Goal: Communication & Community: Answer question/provide support

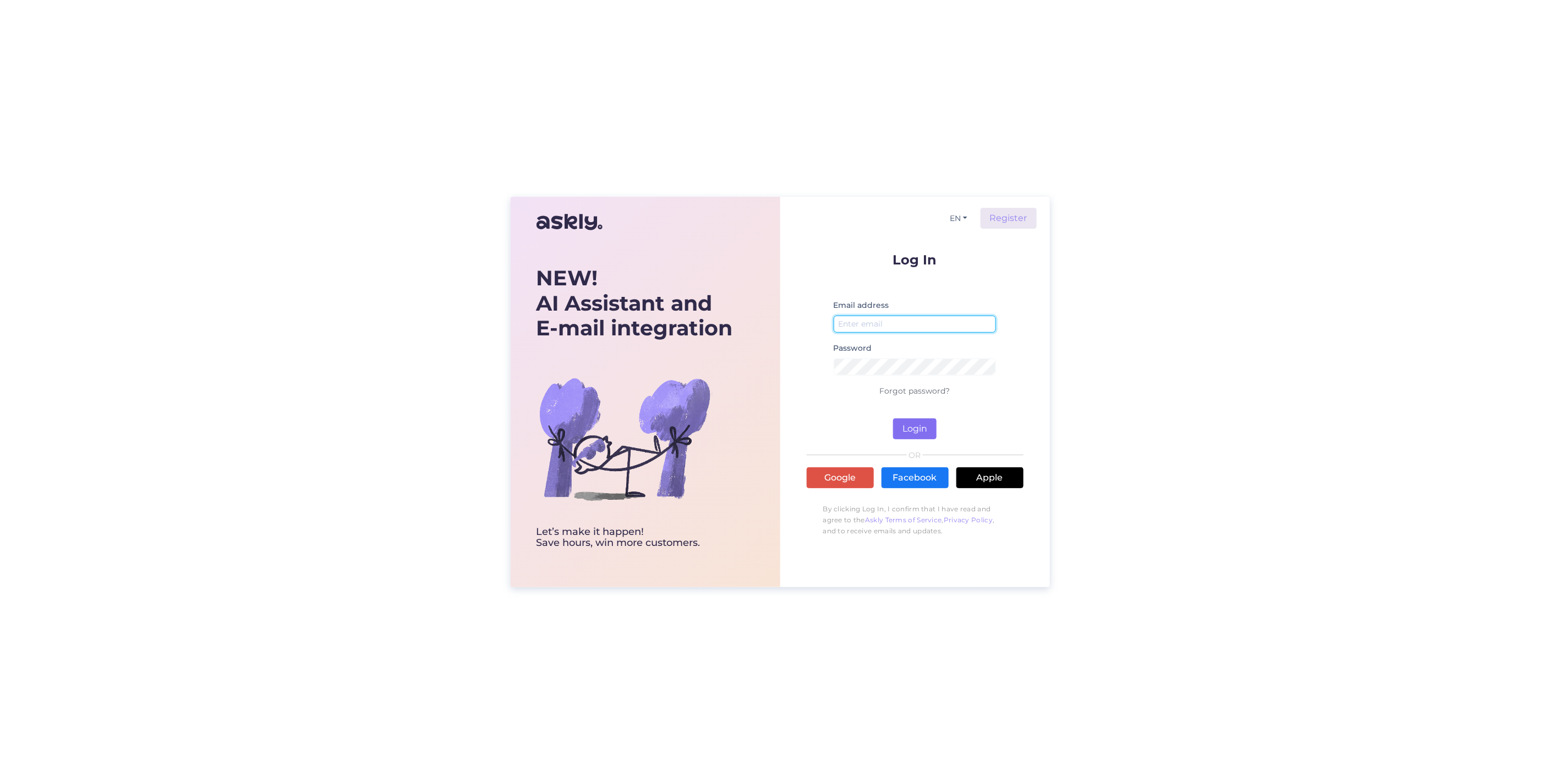
type input "[PERSON_NAME][EMAIL_ADDRESS][DOMAIN_NAME]"
click at [923, 429] on button "Login" at bounding box center [914, 429] width 44 height 21
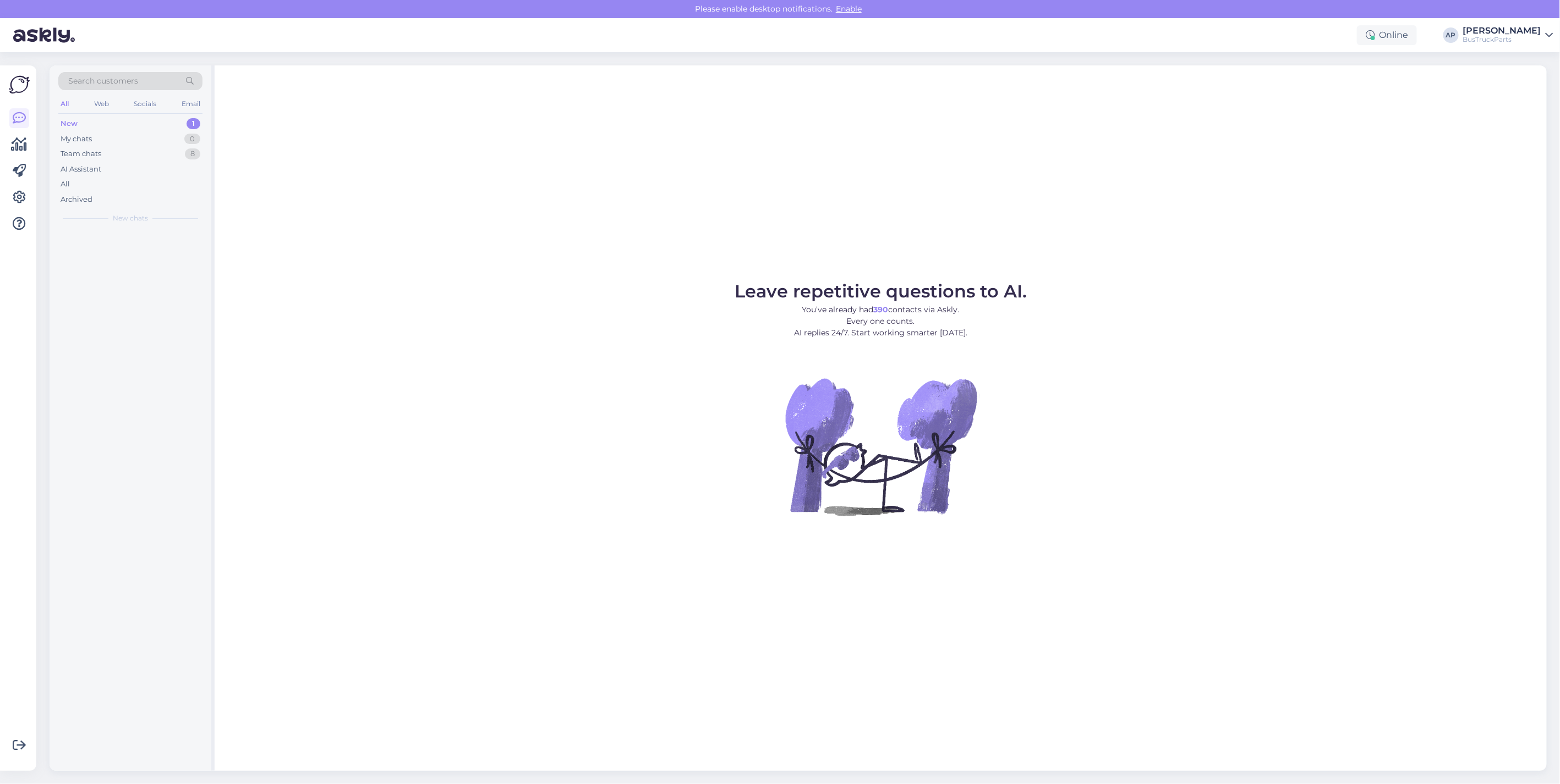
click at [73, 119] on div "New" at bounding box center [69, 123] width 17 height 11
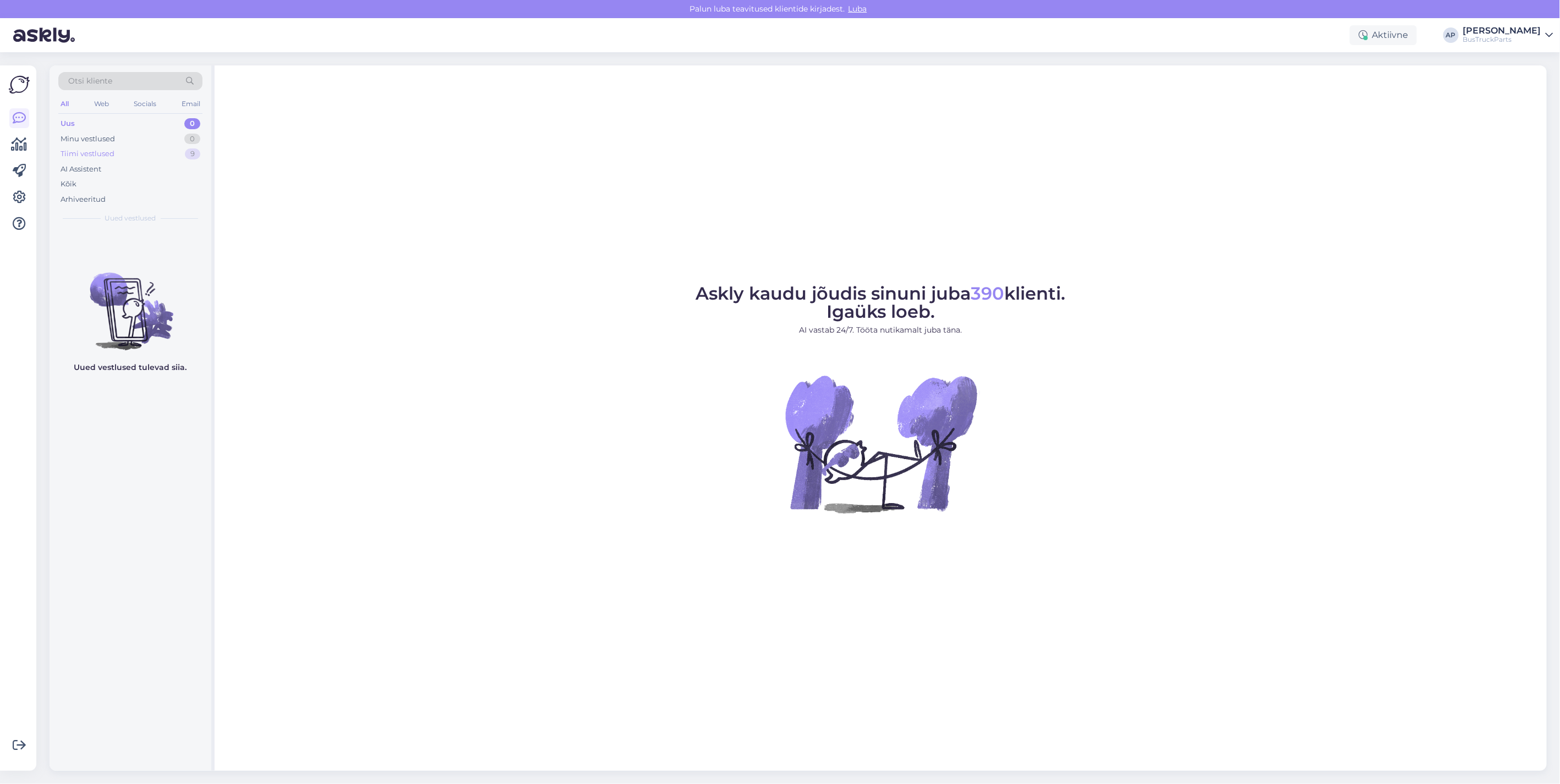
click at [116, 151] on div "Tiimi vestlused 9" at bounding box center [131, 154] width 144 height 16
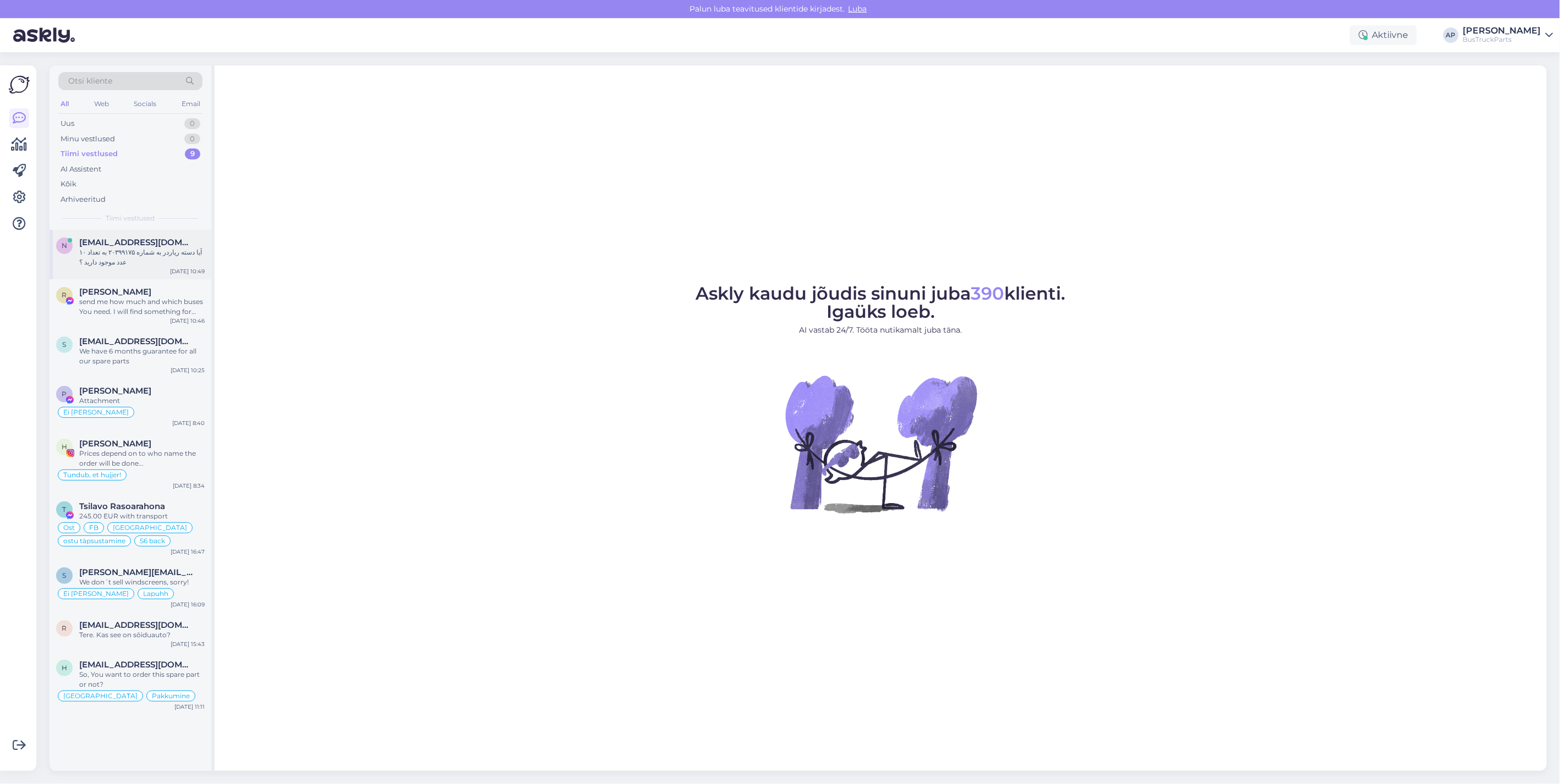
click at [121, 246] on span "[EMAIL_ADDRESS][DOMAIN_NAME]" at bounding box center [136, 243] width 114 height 10
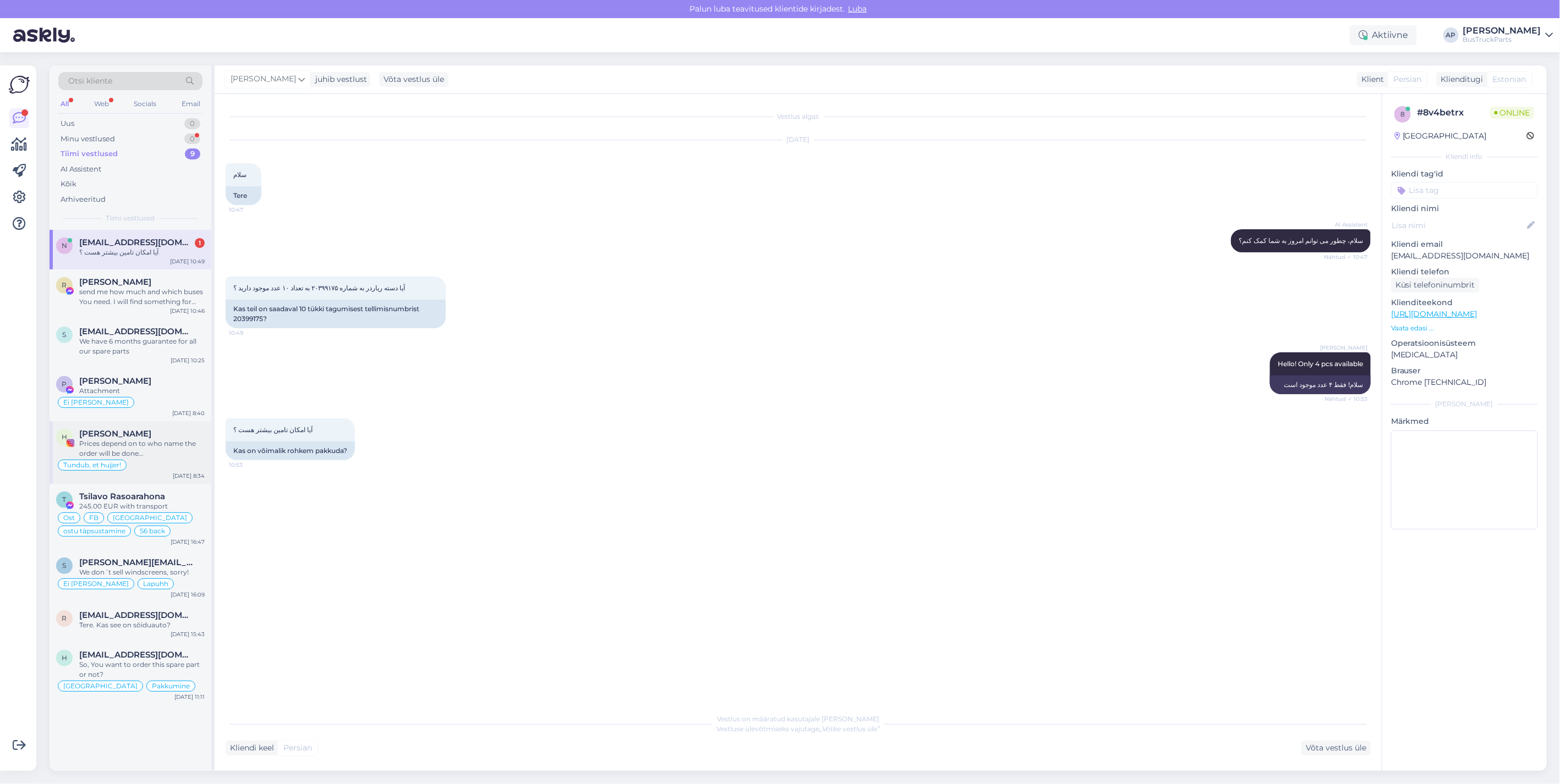
click at [135, 443] on div "Prices depend on to who name the order will be done..." at bounding box center [142, 449] width 126 height 20
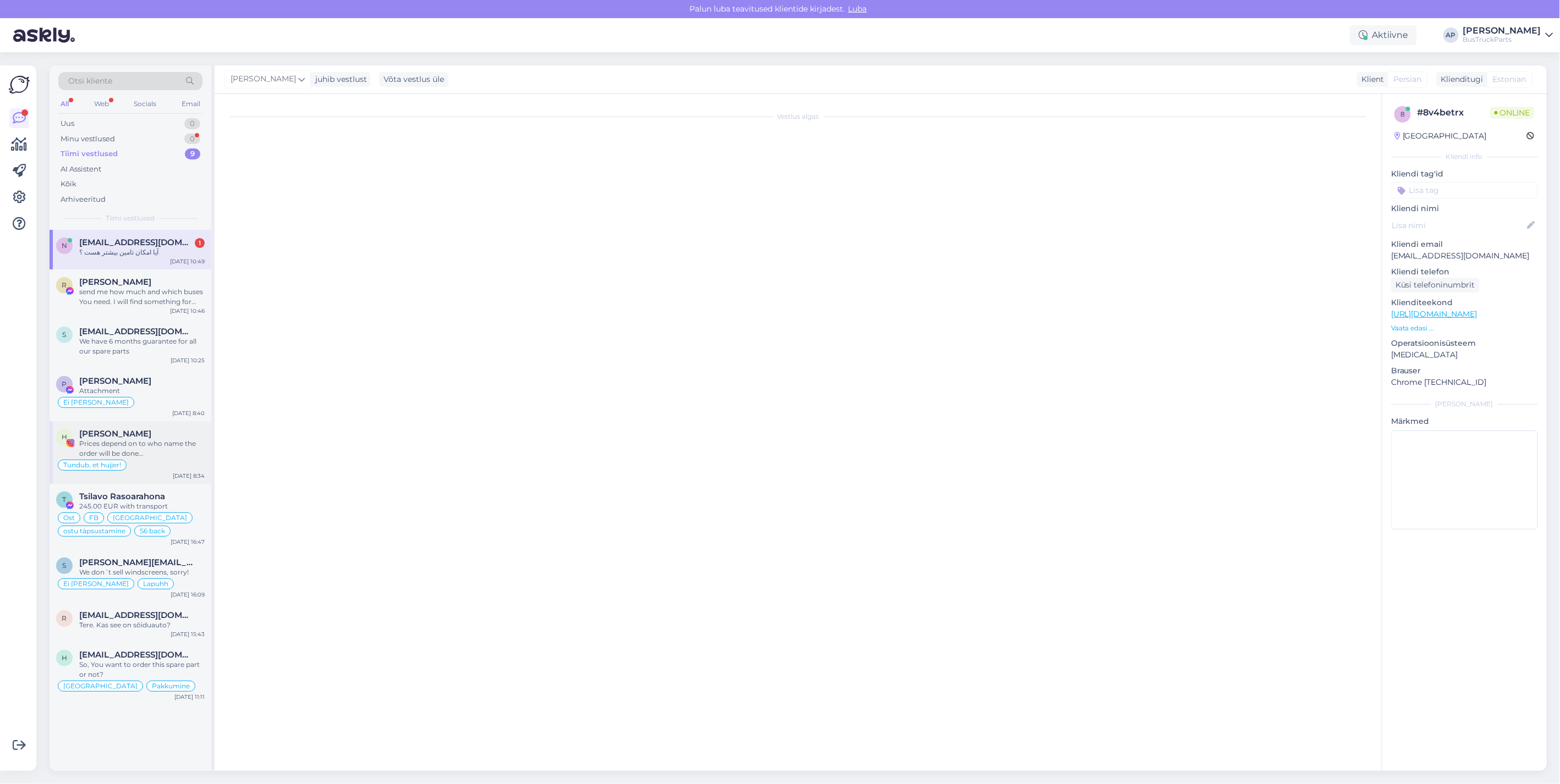
scroll to position [2530, 0]
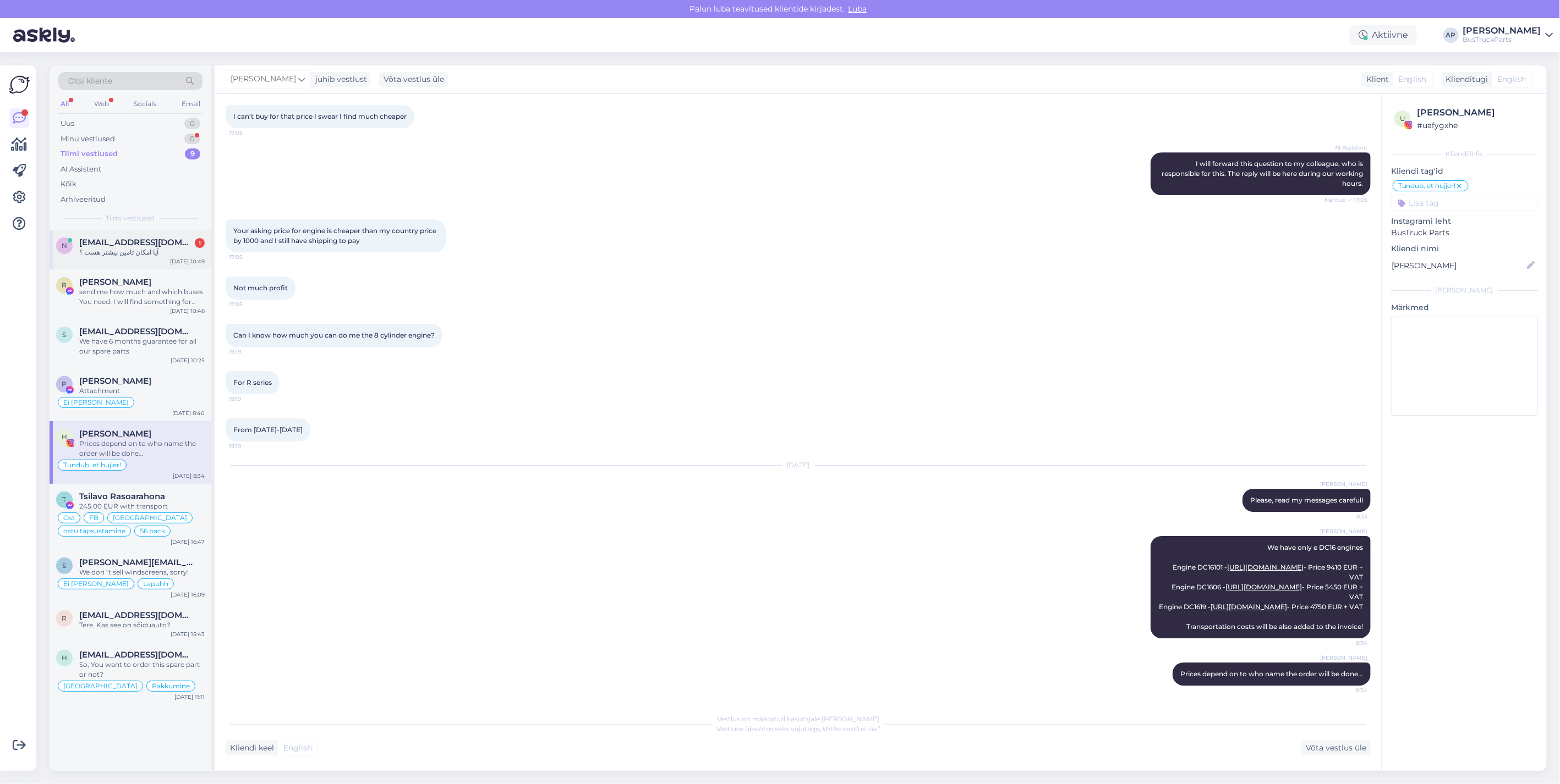
click at [108, 235] on div "n [EMAIL_ADDRESS][DOMAIN_NAME] 1 آیا امکان تامین بیشتر هست ؟ [DATE] 10:49" at bounding box center [130, 250] width 162 height 40
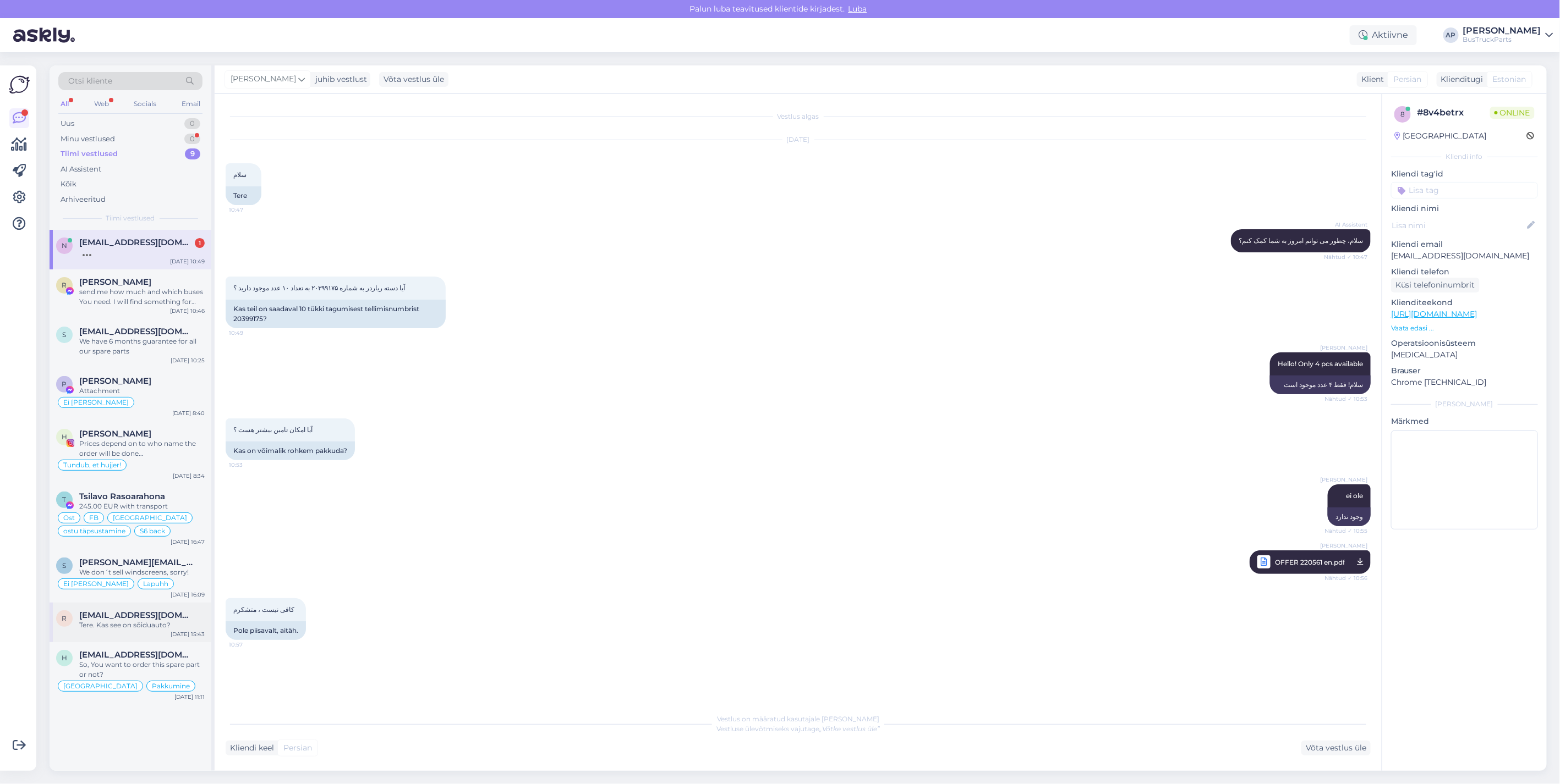
drag, startPoint x: 151, startPoint y: 611, endPoint x: 163, endPoint y: 611, distance: 12.0
click at [151, 611] on span "[EMAIL_ADDRESS][DOMAIN_NAME]" at bounding box center [136, 616] width 114 height 10
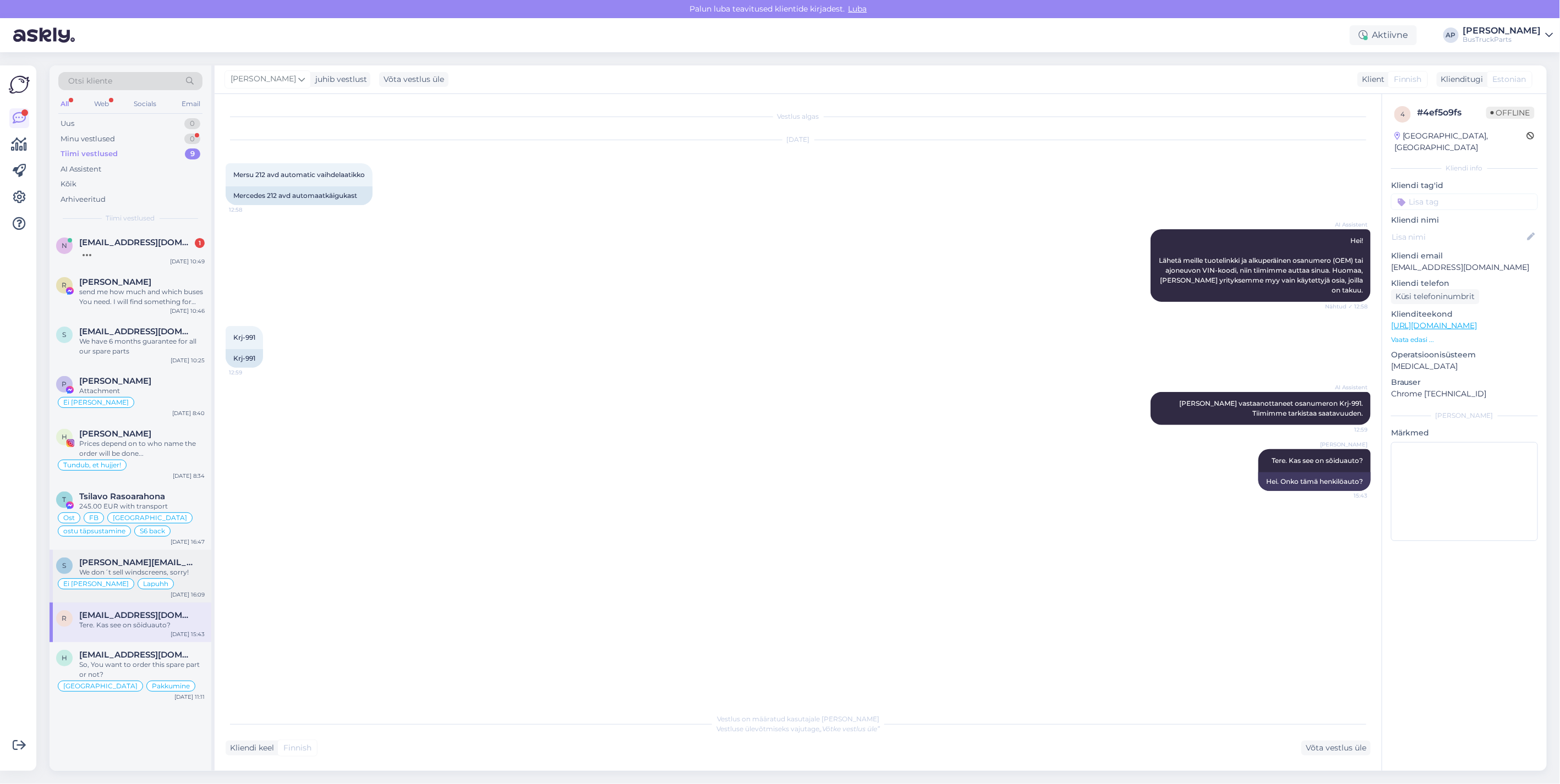
click at [131, 566] on span "[PERSON_NAME][EMAIL_ADDRESS][DOMAIN_NAME]" at bounding box center [136, 563] width 114 height 10
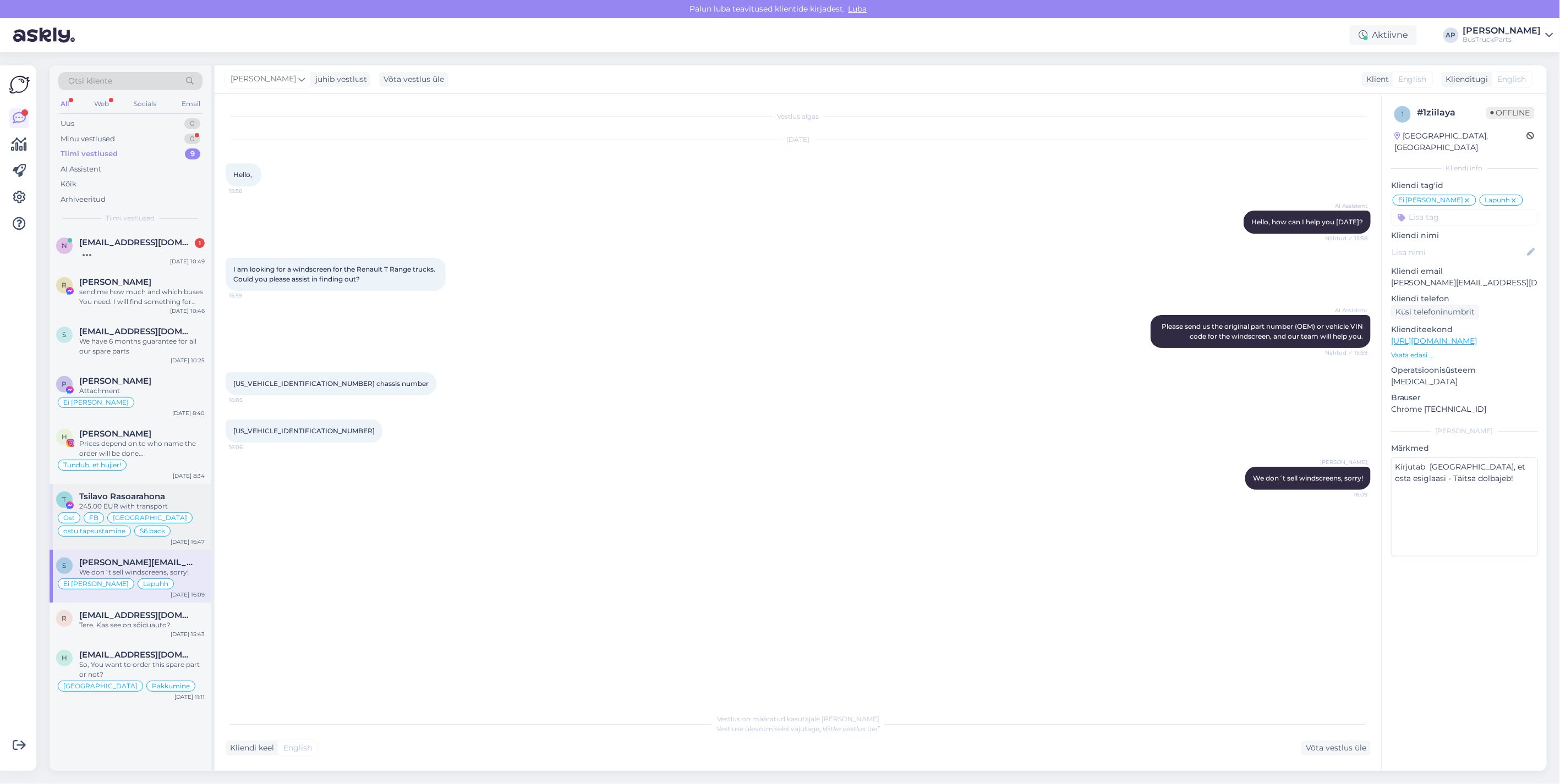
click at [109, 493] on span "Tsilavo Rasoarahona" at bounding box center [122, 497] width 86 height 10
type textarea "Assistenti ei saa panna virtuaalse osa kohta teisiti vastama. Kuna juhtumeid on…"
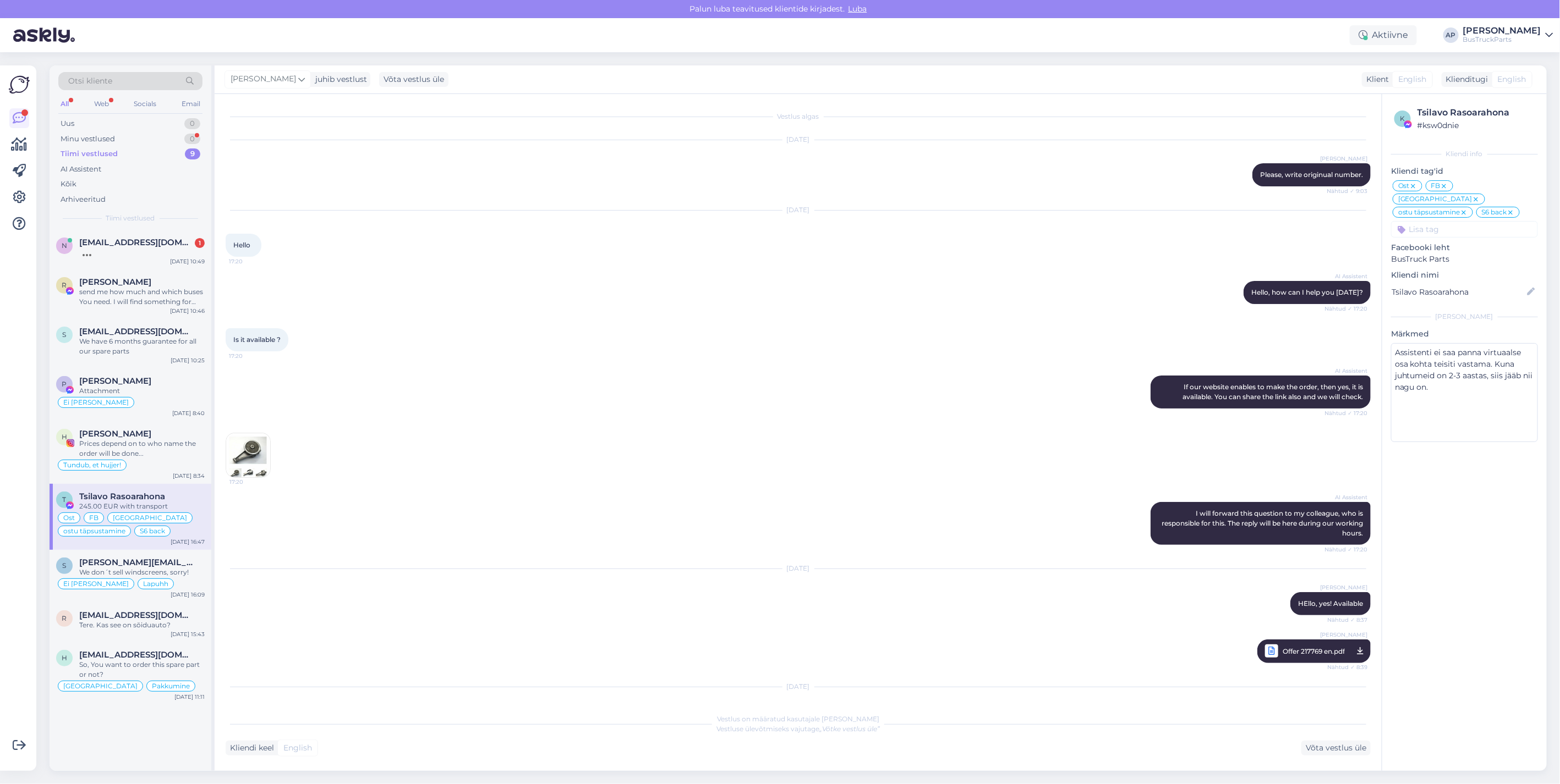
scroll to position [4856, 0]
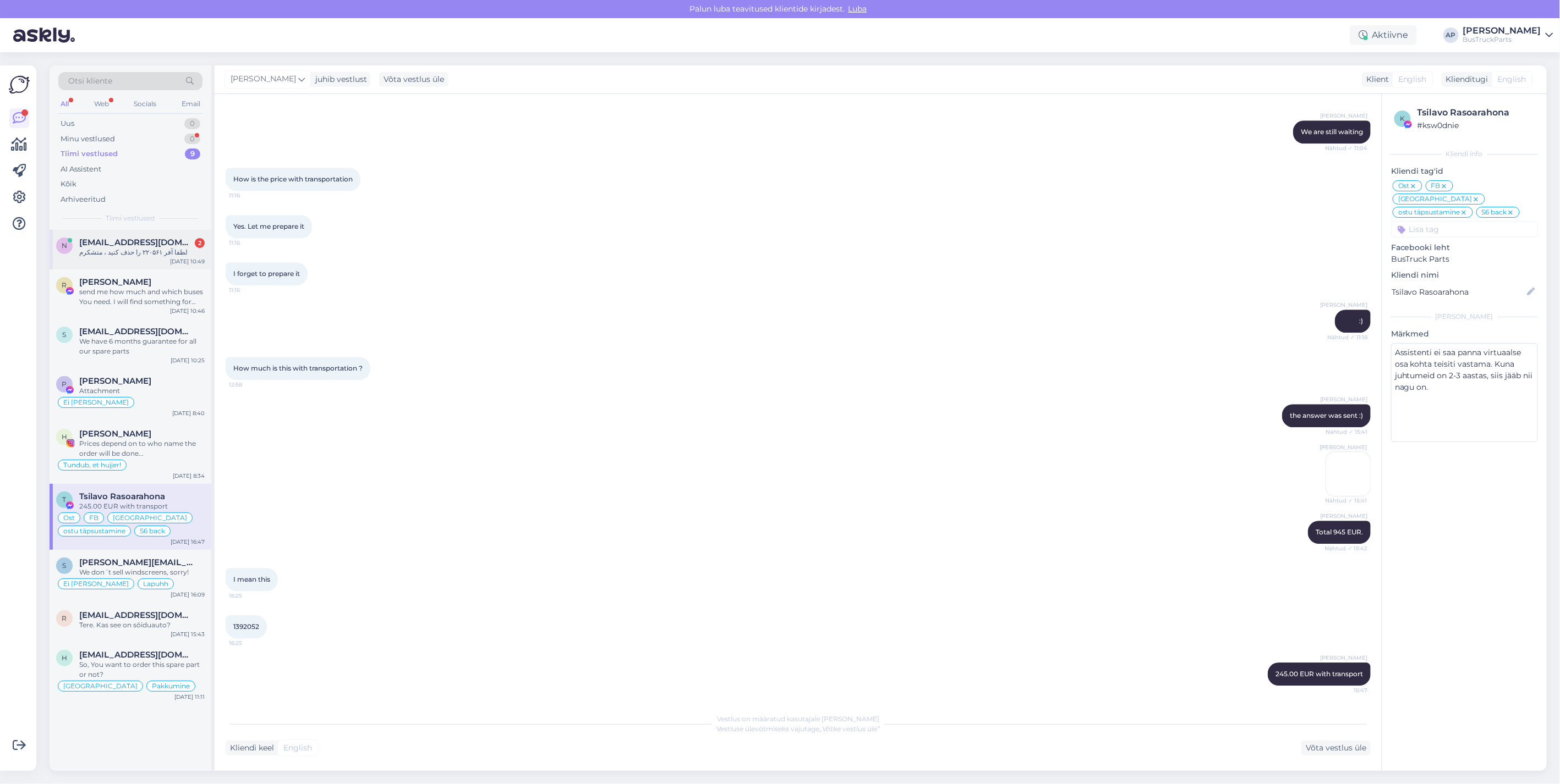
click at [131, 234] on div "n [EMAIL_ADDRESS][DOMAIN_NAME] 2 لطفا آفر ۲۲۰۵۶۱ را حذف کنید ، متشکرم [DATE] 10…" at bounding box center [130, 250] width 162 height 40
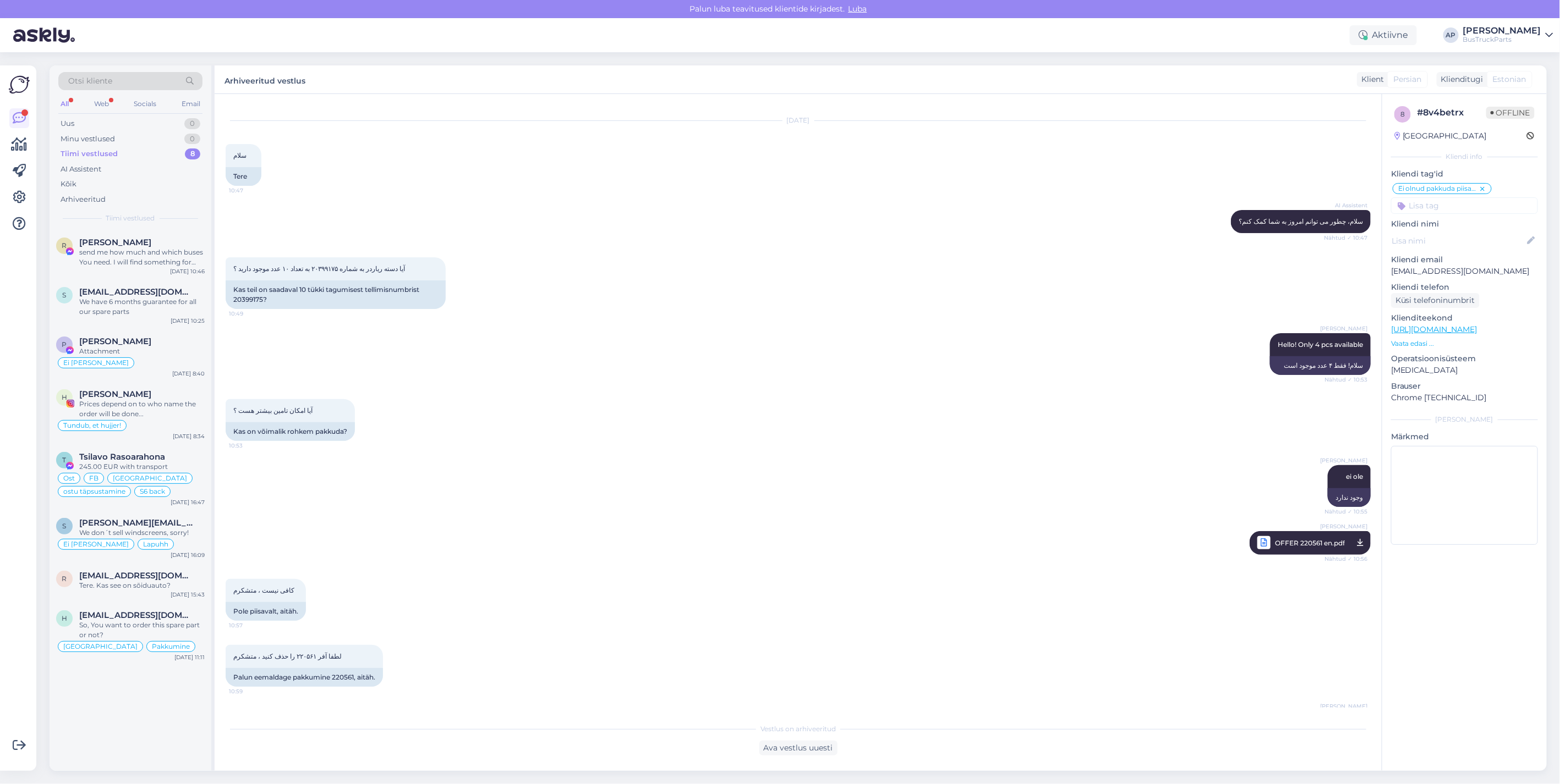
scroll to position [188, 0]
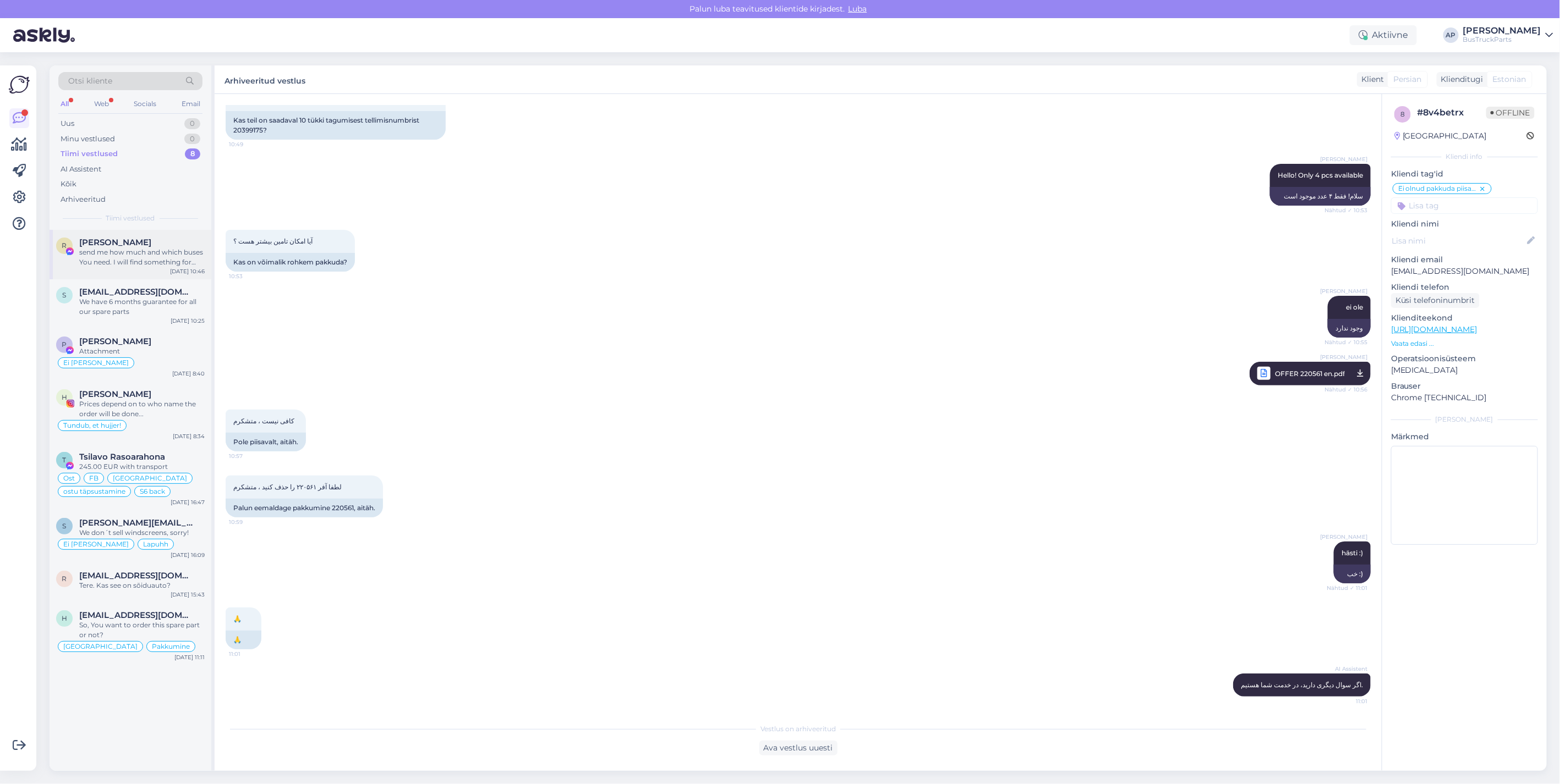
drag, startPoint x: 136, startPoint y: 244, endPoint x: 206, endPoint y: 254, distance: 70.7
click at [136, 244] on span "[PERSON_NAME]" at bounding box center [115, 243] width 72 height 10
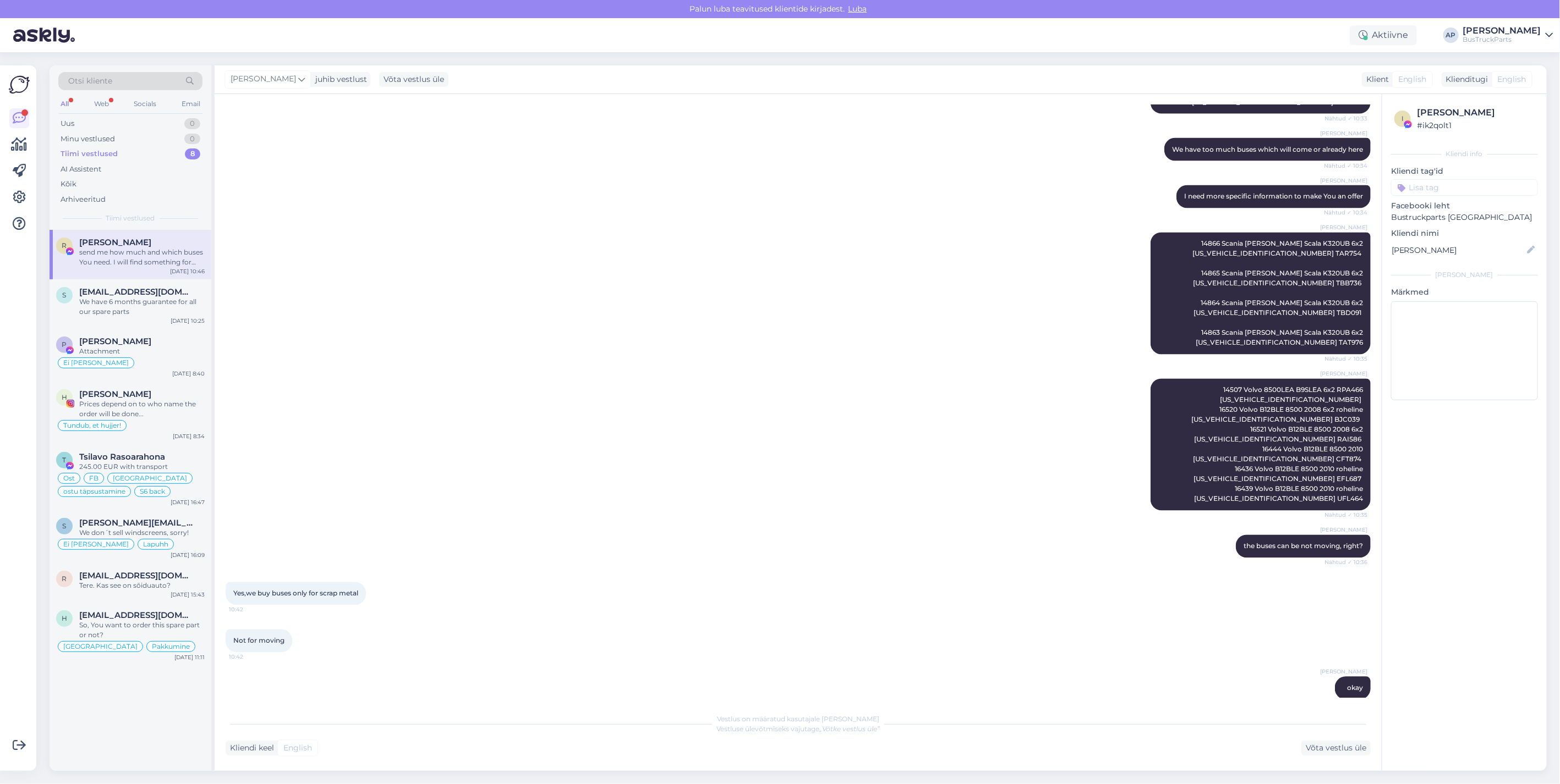
scroll to position [1312, 0]
click at [112, 400] on div "Prices depend on to who name the order will be done..." at bounding box center [142, 409] width 126 height 20
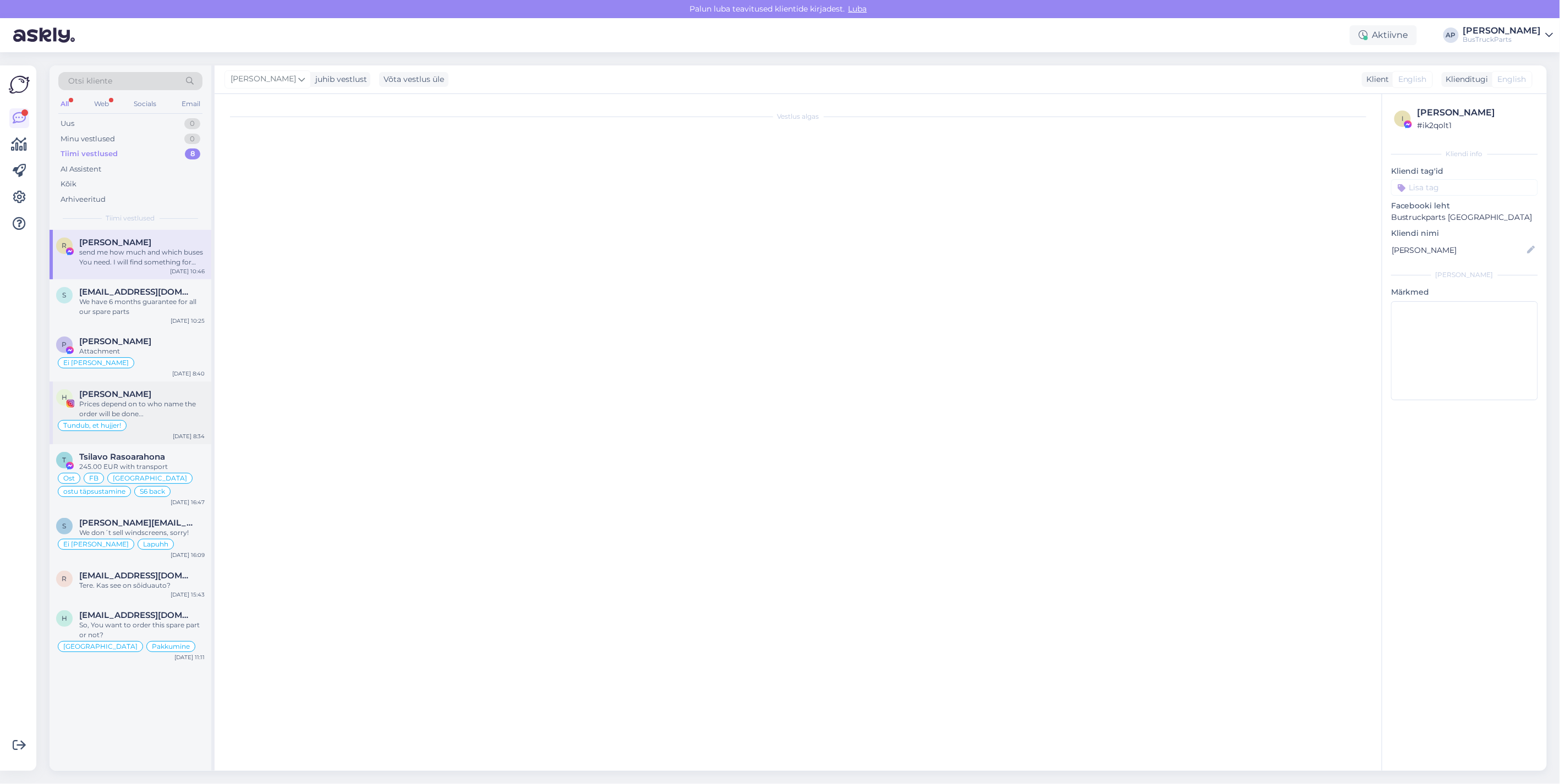
scroll to position [2530, 0]
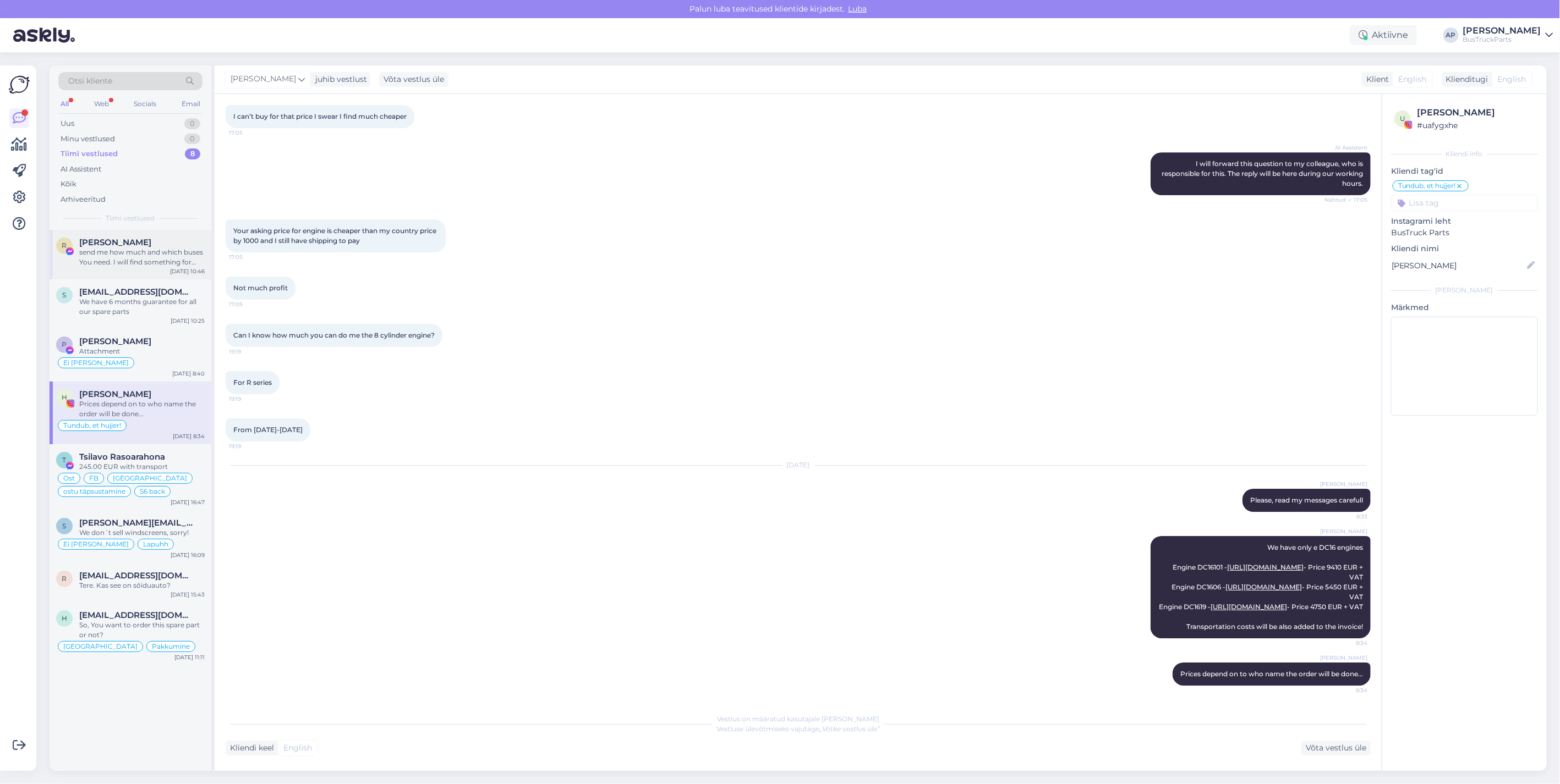
click at [106, 246] on span "[PERSON_NAME]" at bounding box center [115, 243] width 72 height 10
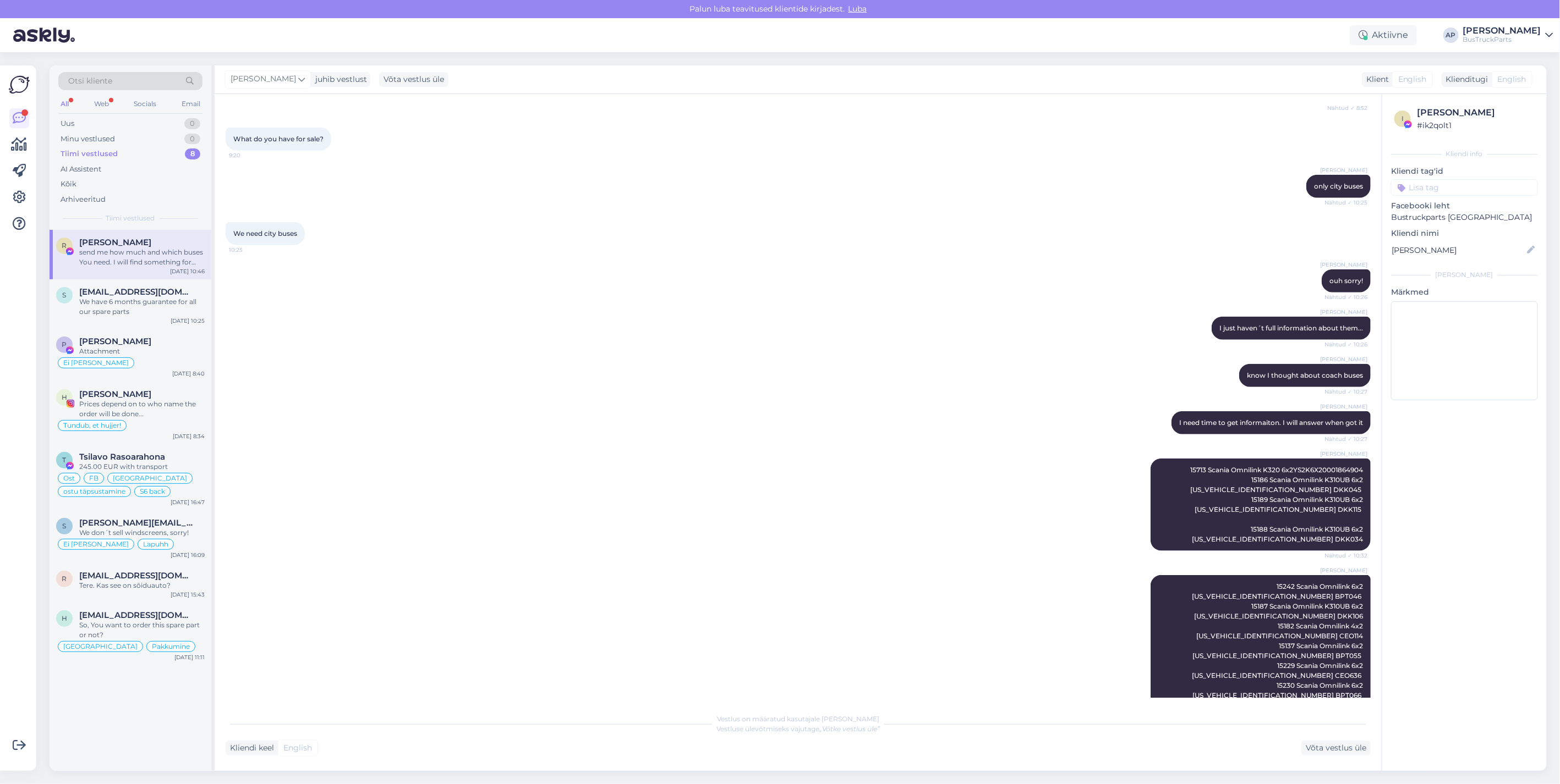
scroll to position [672, 0]
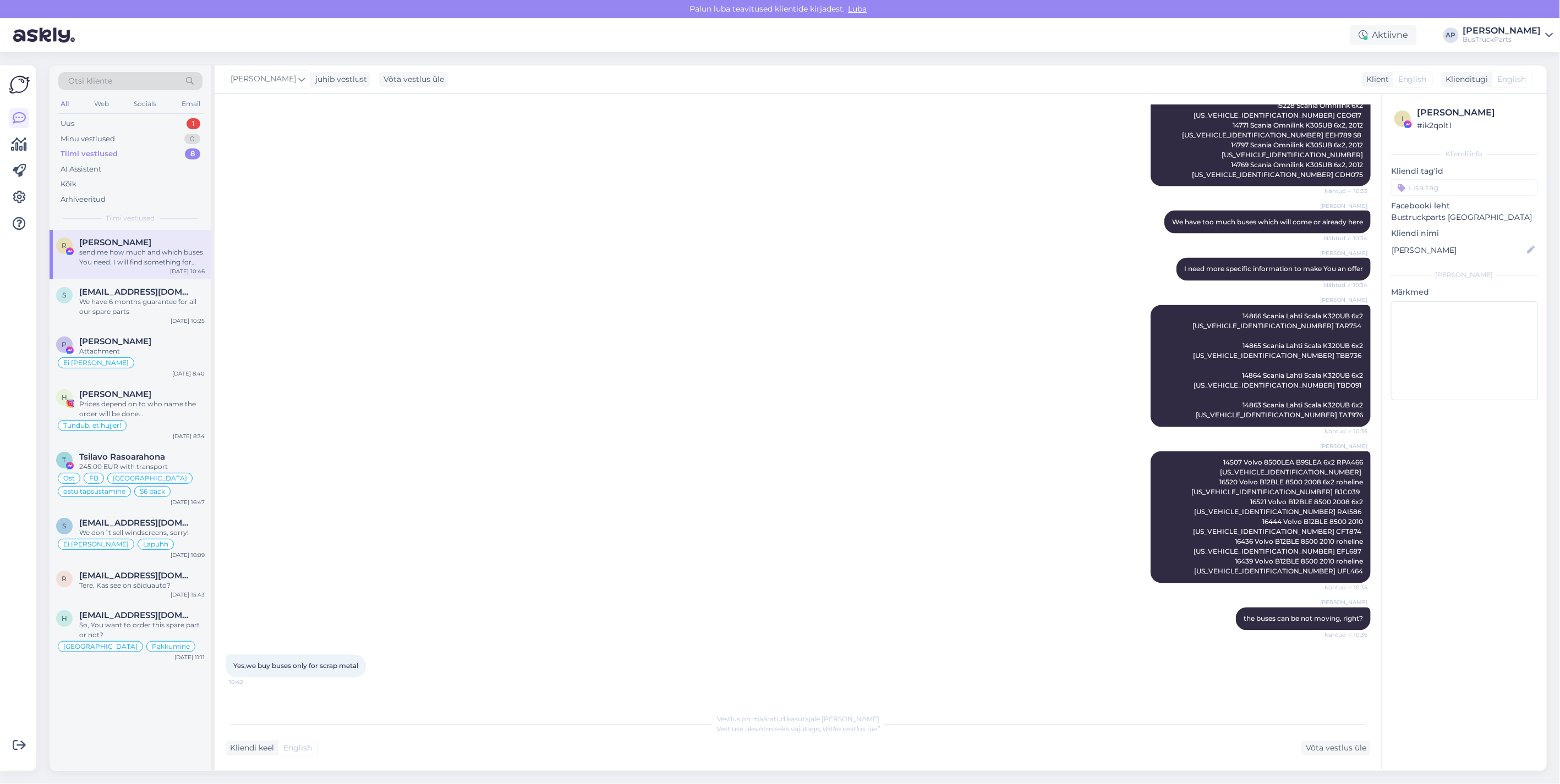
scroll to position [1312, 0]
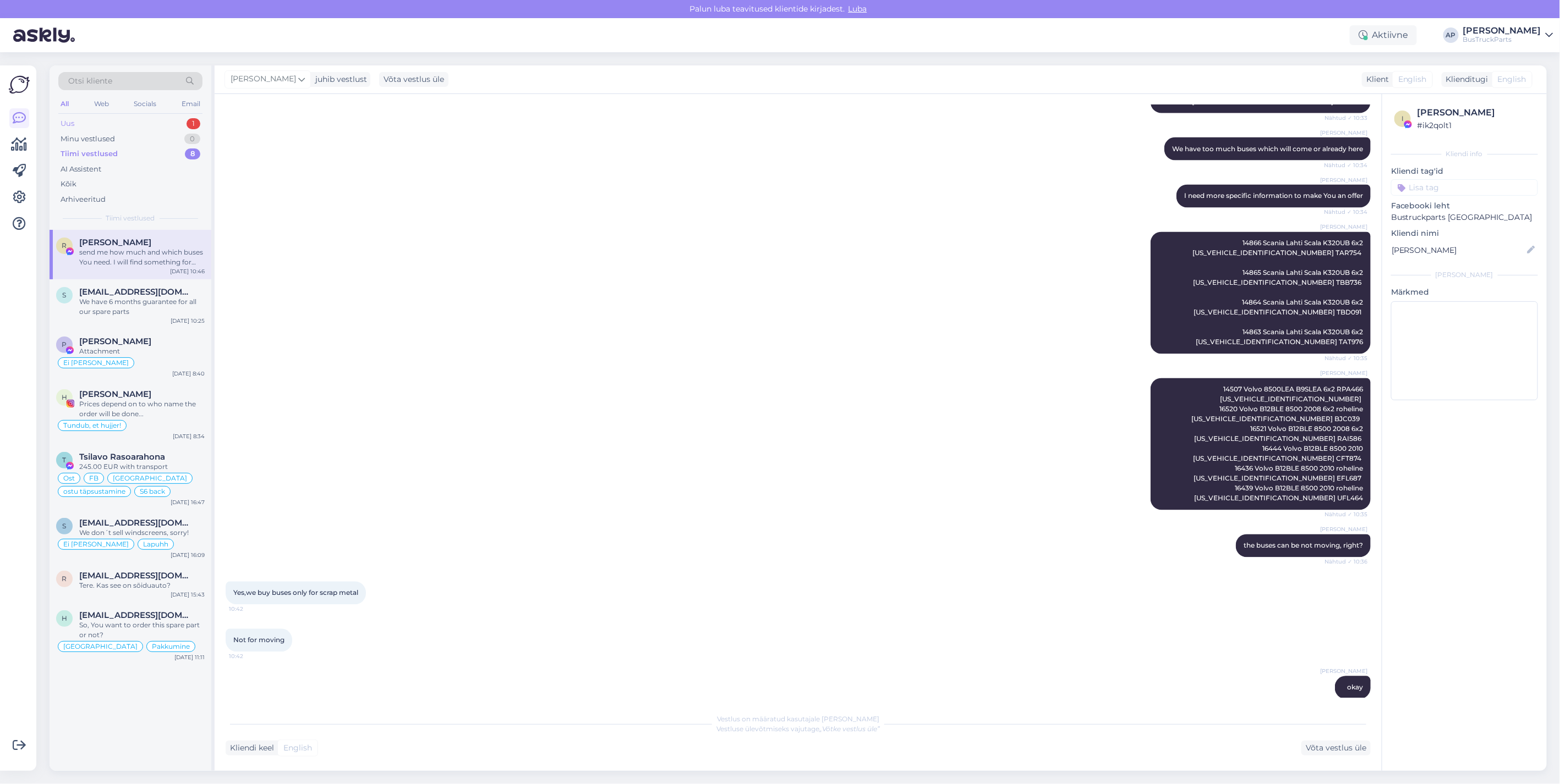
click at [107, 122] on div "Uus 1" at bounding box center [131, 124] width 144 height 16
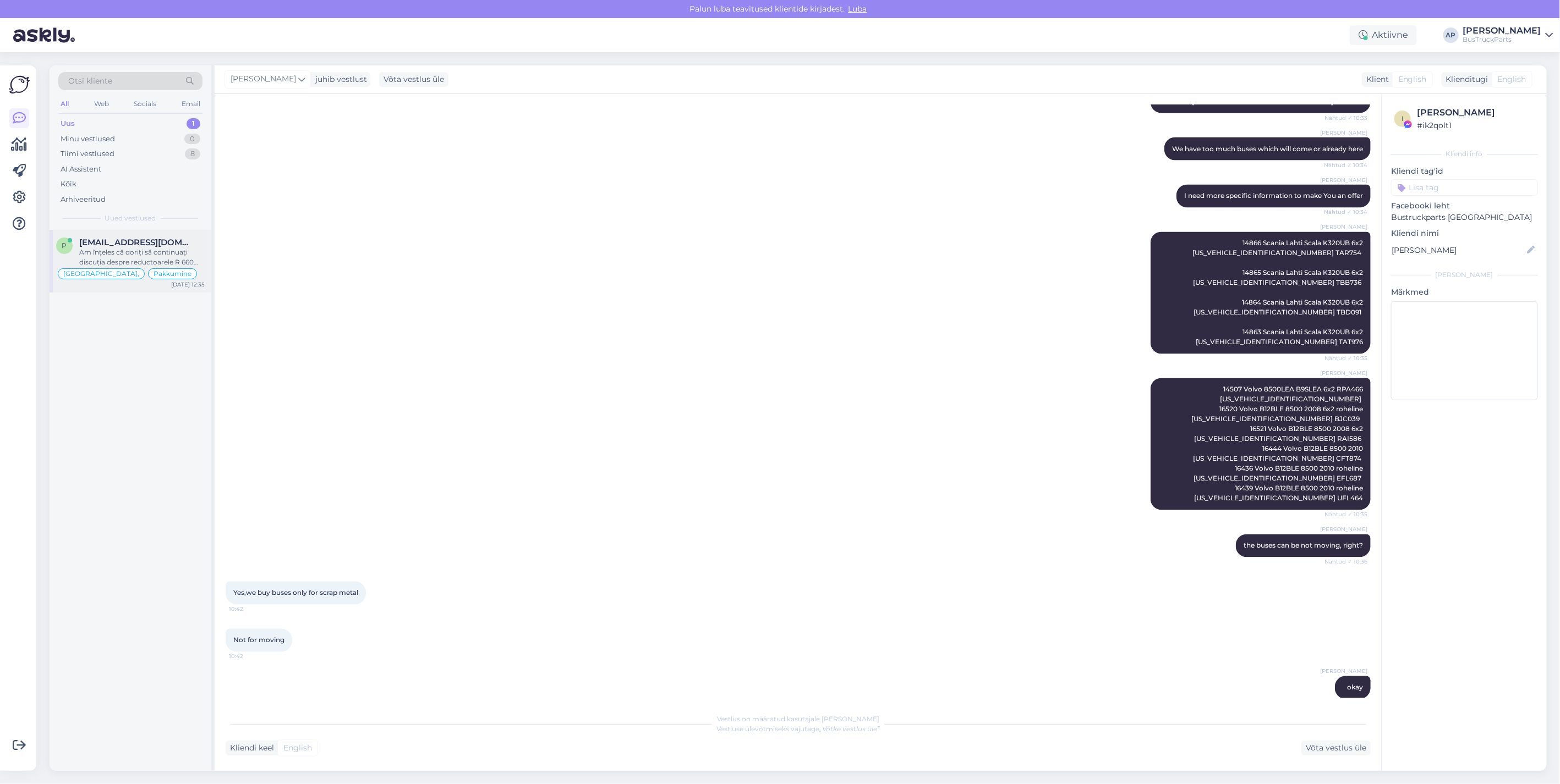
click at [110, 243] on span "[EMAIL_ADDRESS][DOMAIN_NAME]" at bounding box center [136, 243] width 114 height 10
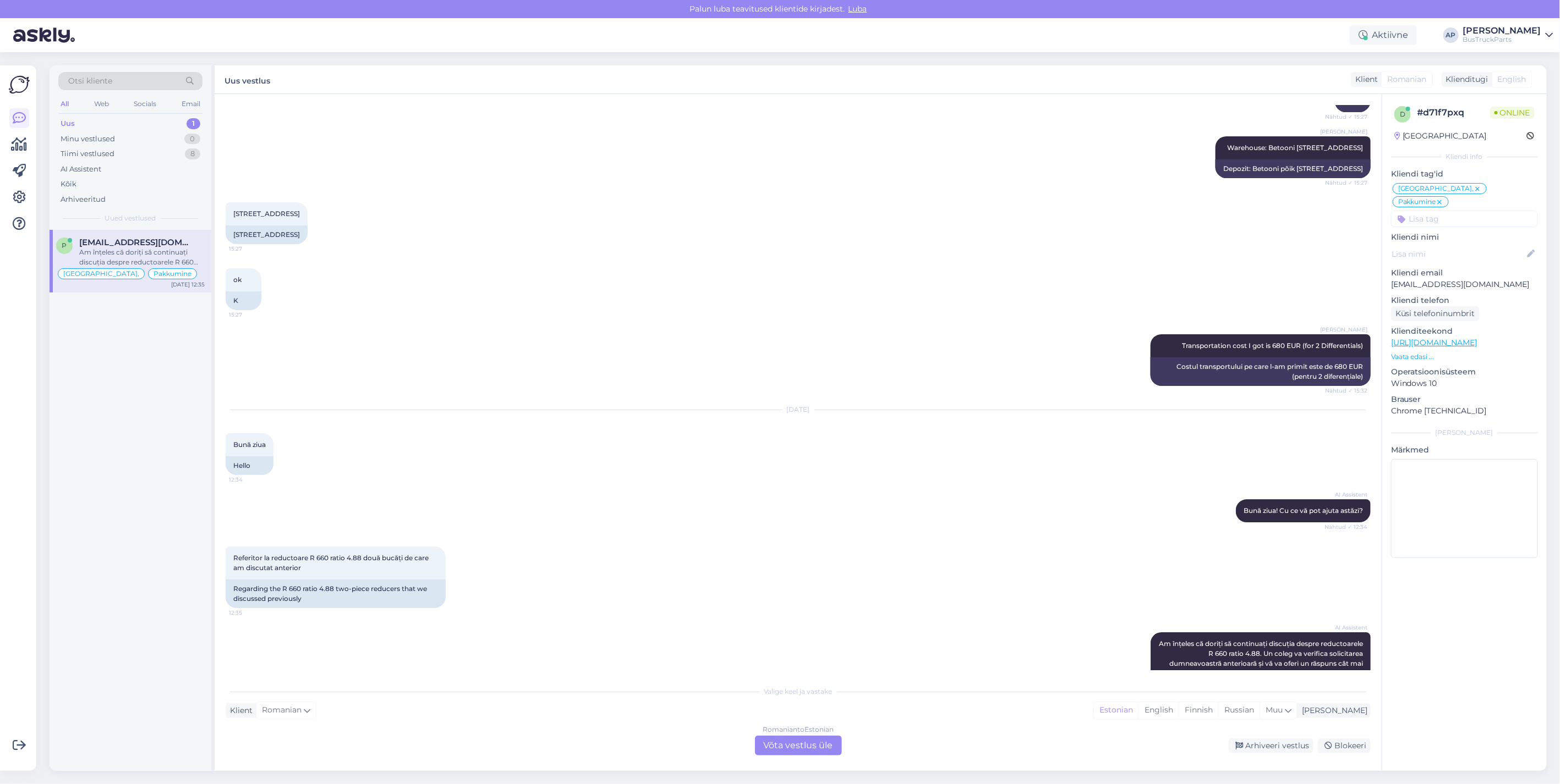
scroll to position [2170, 0]
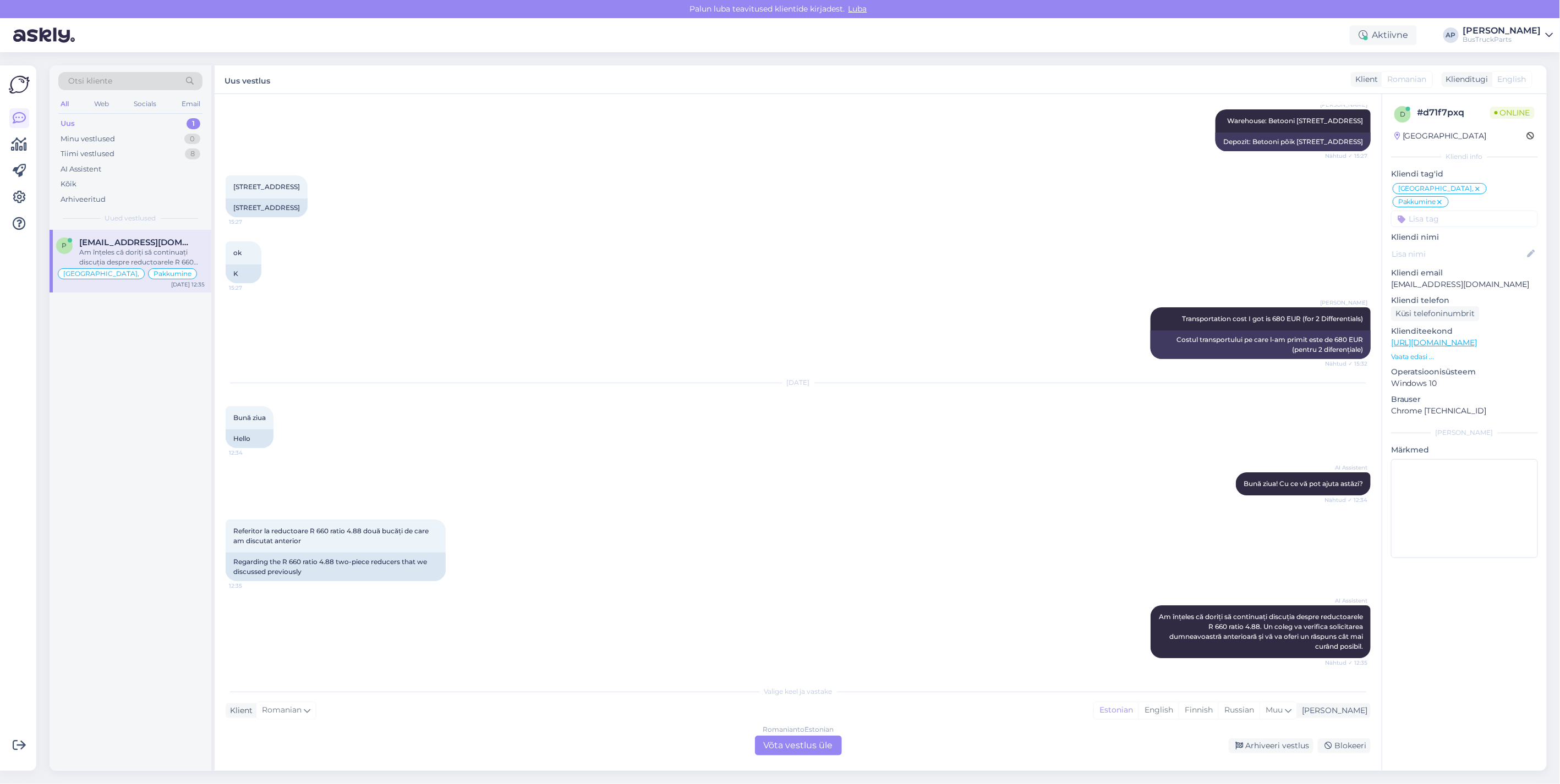
click at [569, 559] on div "Referitor la reductoare R 660 ratio 4.88 două bucăți de care am discutat anteri…" at bounding box center [798, 551] width 1145 height 86
